Goal: Task Accomplishment & Management: Use online tool/utility

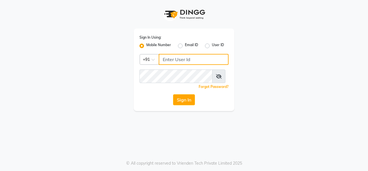
click at [193, 65] on input "Username" at bounding box center [194, 59] width 70 height 11
type input "9880341995"
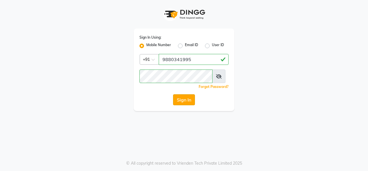
click at [194, 105] on button "Sign In" at bounding box center [184, 99] width 22 height 11
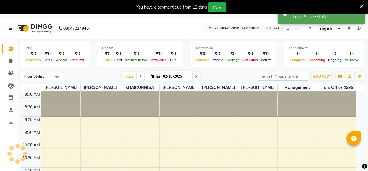
select select "en"
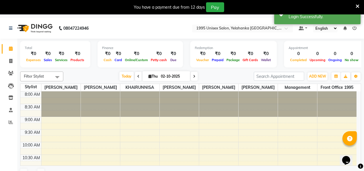
click at [357, 7] on icon at bounding box center [357, 6] width 4 height 5
